Goal: Information Seeking & Learning: Learn about a topic

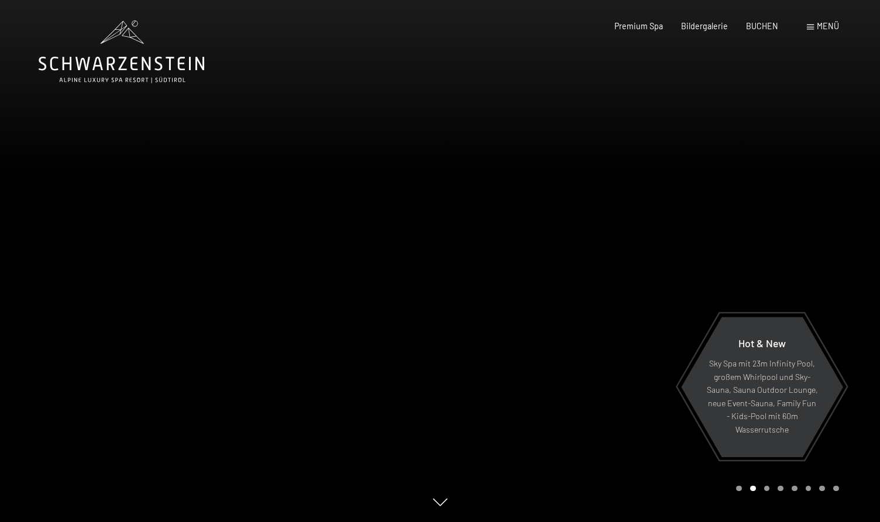
click at [808, 29] on span at bounding box center [810, 27] width 7 height 5
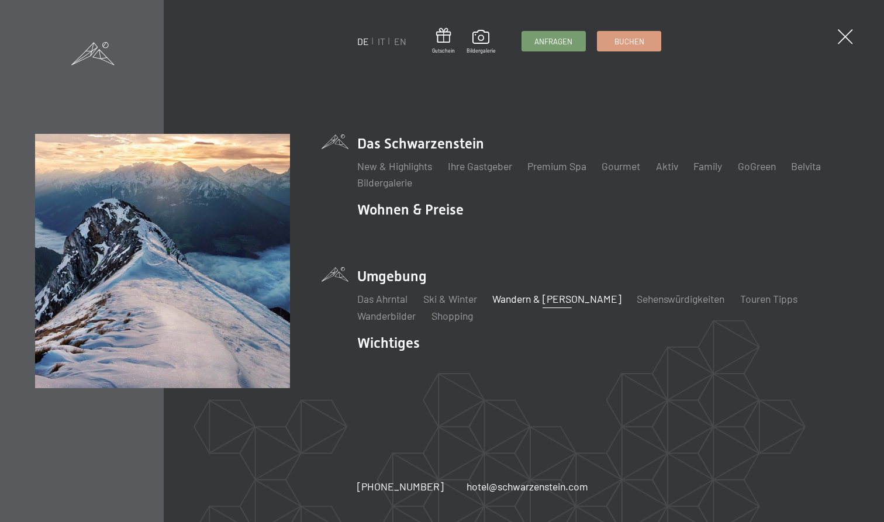
click at [521, 298] on link "Wandern & [PERSON_NAME]" at bounding box center [556, 298] width 129 height 13
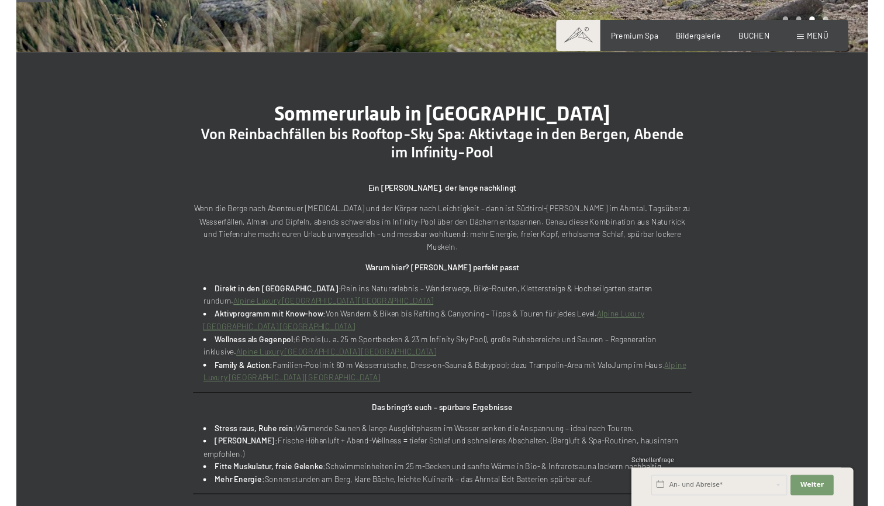
scroll to position [358, 0]
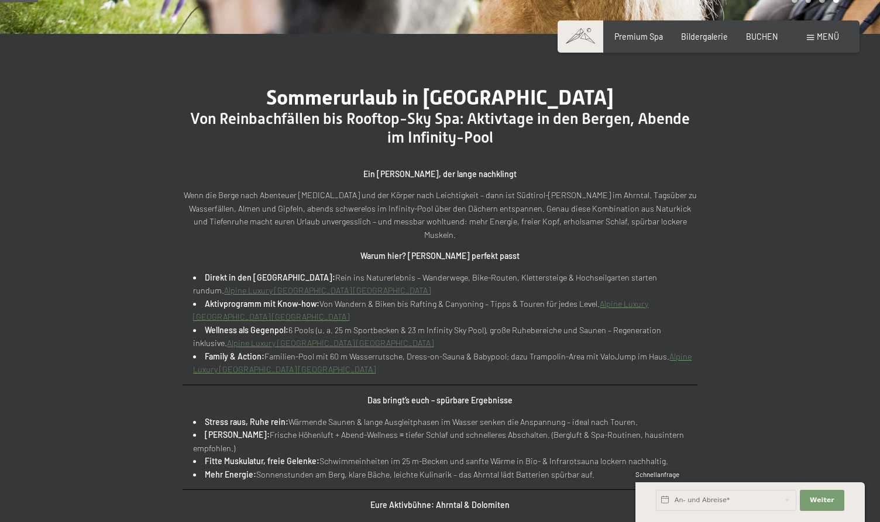
click at [430, 285] on link "Alpine Luxury [GEOGRAPHIC_DATA] [GEOGRAPHIC_DATA]" at bounding box center [327, 290] width 206 height 10
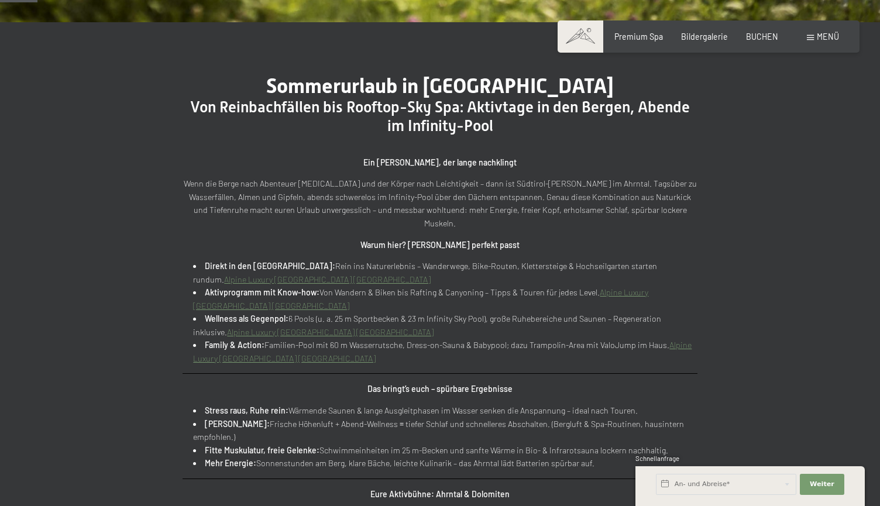
click at [815, 37] on div "Menü" at bounding box center [823, 37] width 32 height 12
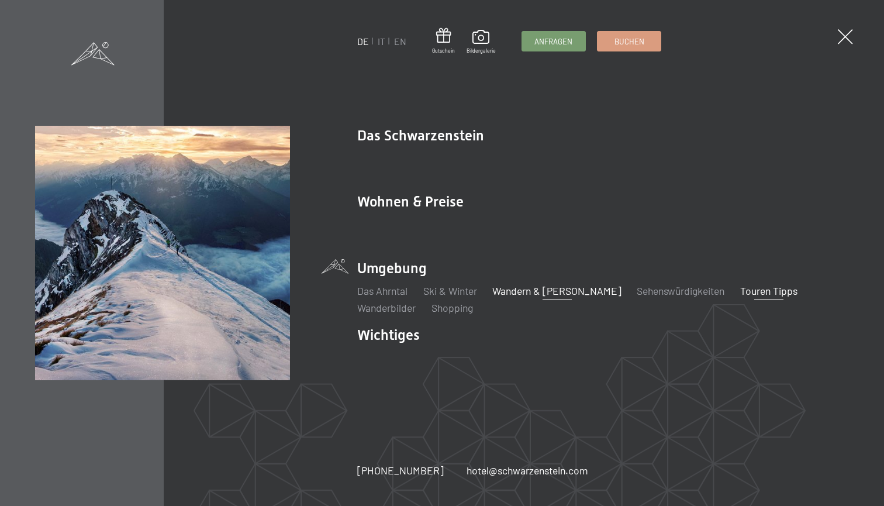
click at [740, 295] on link "Touren Tipps" at bounding box center [768, 290] width 57 height 13
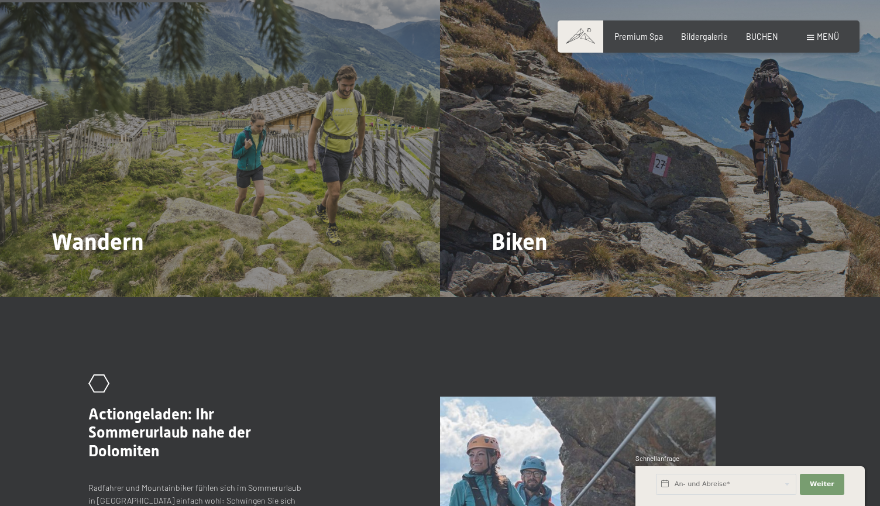
scroll to position [1918, 0]
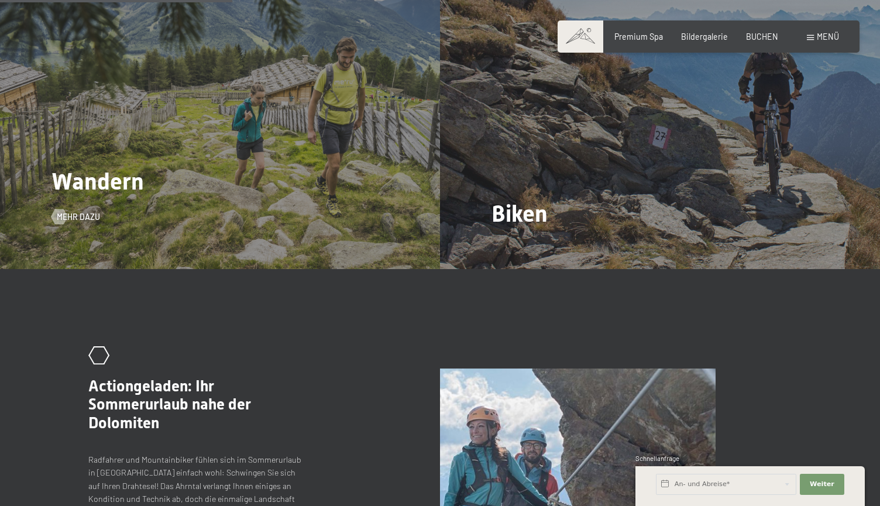
click at [212, 175] on div "Wandern Mehr dazu" at bounding box center [220, 104] width 440 height 330
click at [77, 211] on span "Mehr dazu" at bounding box center [89, 217] width 43 height 12
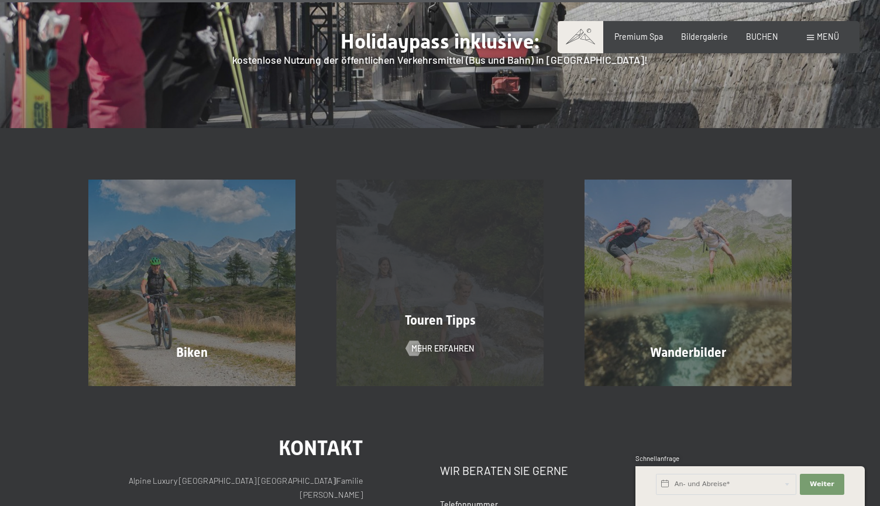
scroll to position [3864, 0]
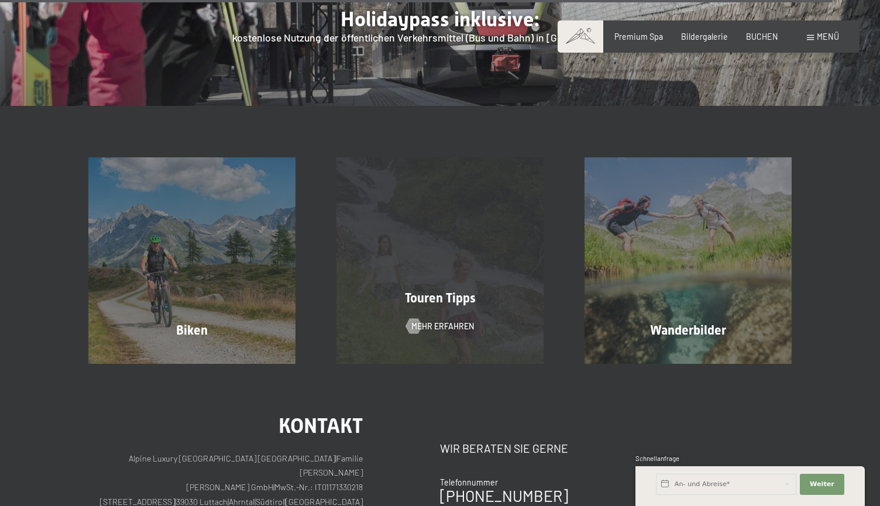
click at [457, 291] on span "Touren Tipps" at bounding box center [440, 298] width 71 height 15
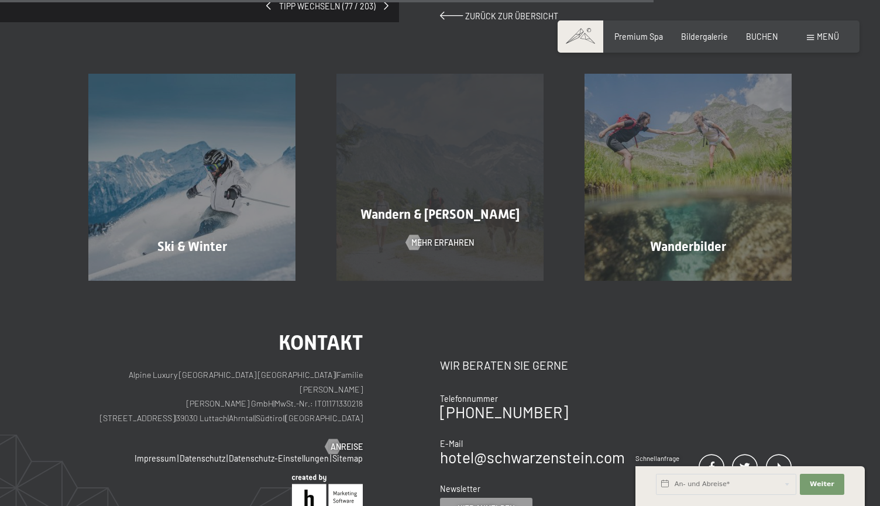
scroll to position [576, 0]
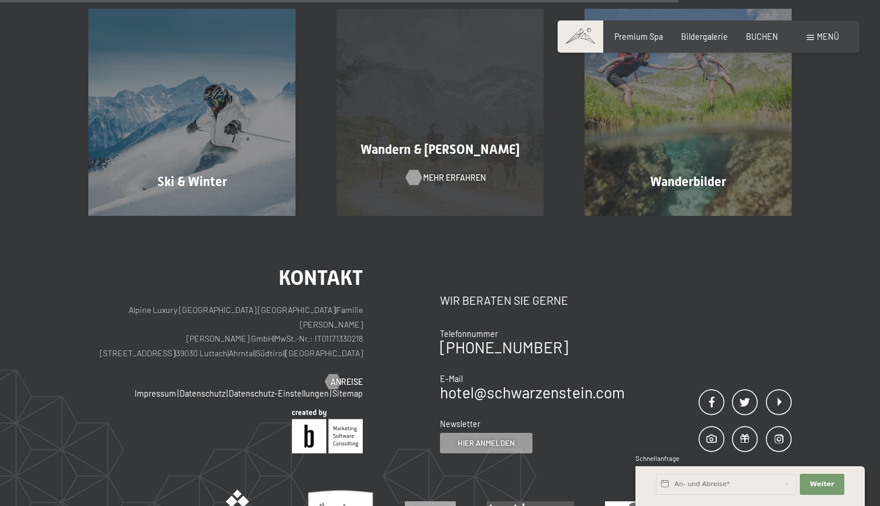
click at [443, 172] on span "Mehr erfahren" at bounding box center [454, 178] width 63 height 12
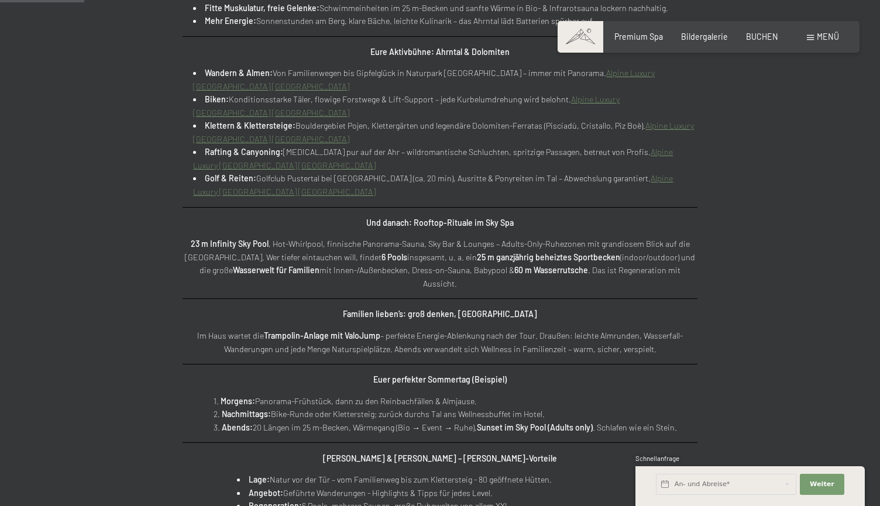
scroll to position [801, 0]
